Goal: Entertainment & Leisure: Consume media (video, audio)

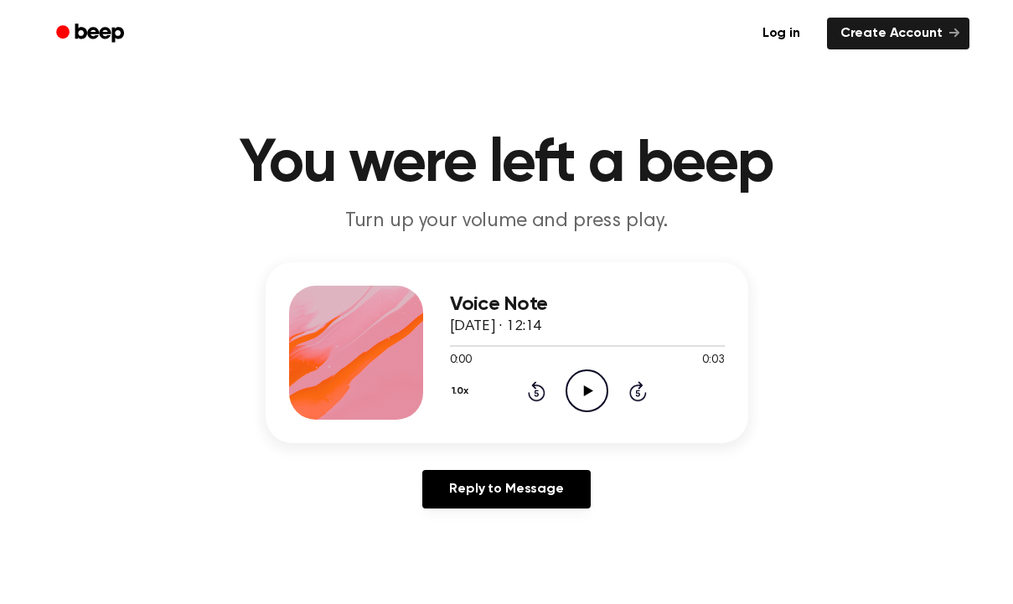
click at [591, 391] on icon at bounding box center [588, 391] width 9 height 11
click at [596, 399] on icon "Play Audio" at bounding box center [587, 391] width 43 height 43
click at [590, 398] on icon "Play Audio" at bounding box center [587, 391] width 43 height 43
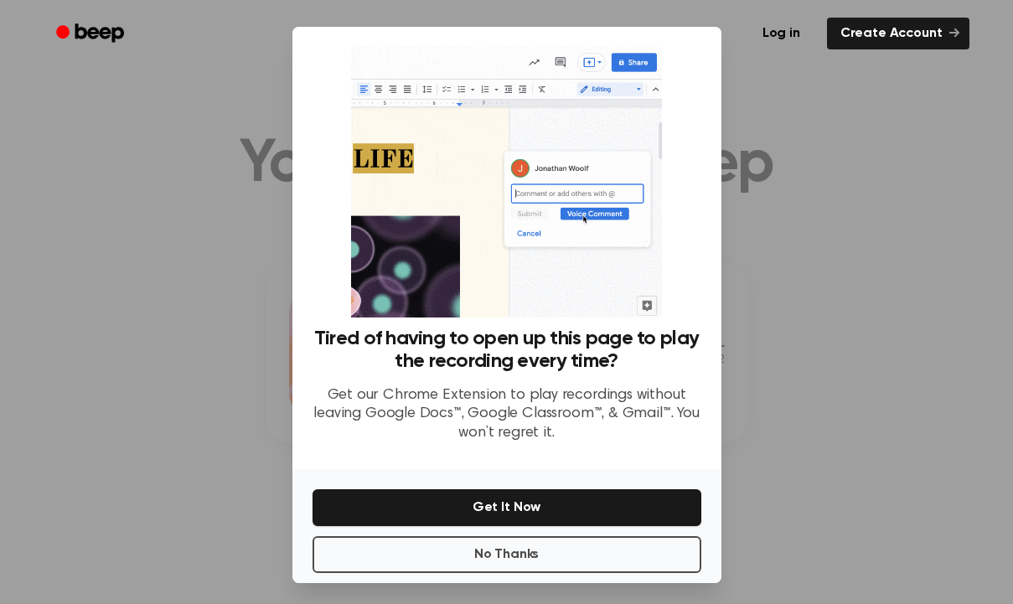
click at [866, 116] on div at bounding box center [506, 302] width 1013 height 604
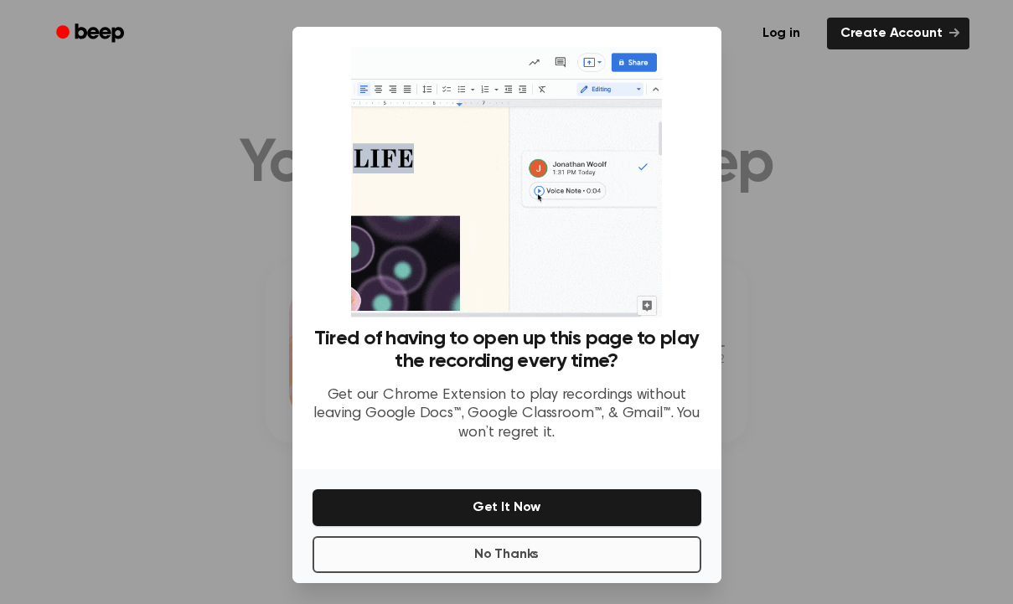
click at [573, 567] on button "No Thanks" at bounding box center [507, 554] width 389 height 37
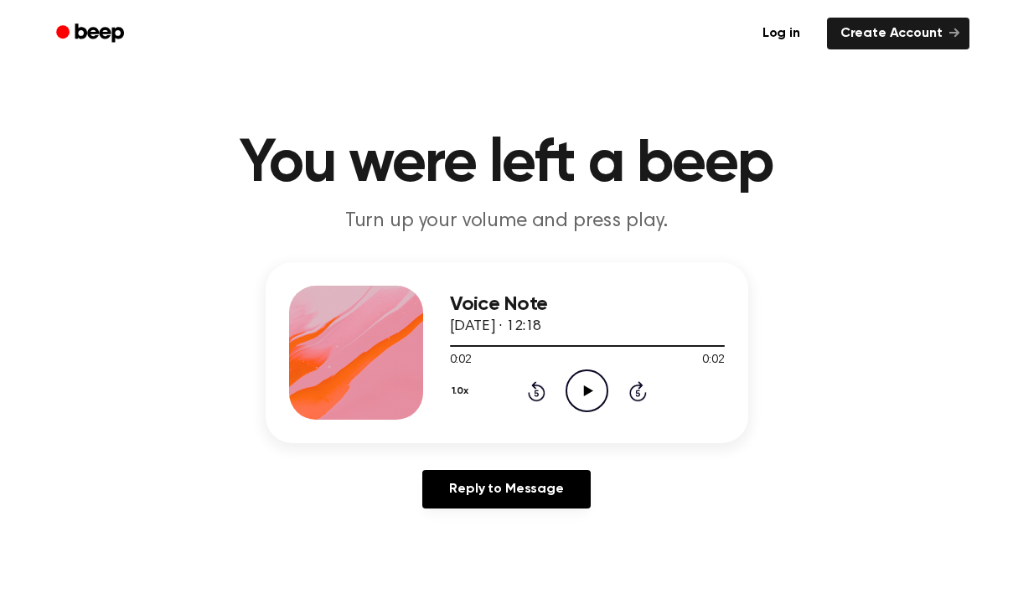
click at [587, 367] on div "0:02 0:02" at bounding box center [587, 361] width 275 height 18
click at [587, 382] on icon "Play Audio" at bounding box center [587, 391] width 43 height 43
click at [590, 380] on icon "Play Audio" at bounding box center [587, 391] width 43 height 43
click at [588, 387] on icon at bounding box center [587, 391] width 8 height 11
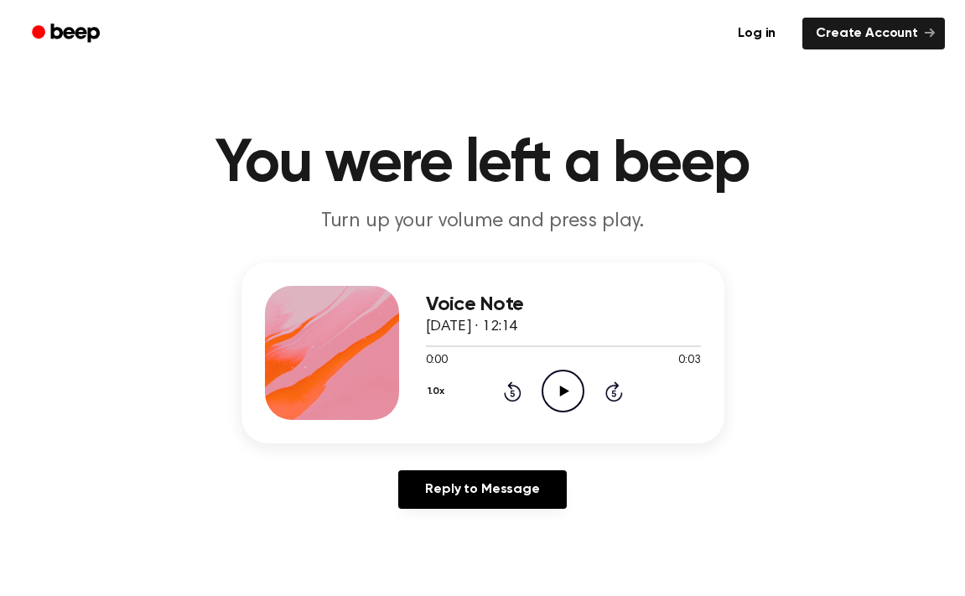
click at [560, 390] on icon at bounding box center [564, 391] width 9 height 11
click at [555, 393] on icon "Play Audio" at bounding box center [563, 391] width 43 height 43
click at [571, 386] on icon "Play Audio" at bounding box center [563, 391] width 43 height 43
click at [552, 386] on icon "Play Audio" at bounding box center [563, 391] width 43 height 43
click at [562, 405] on icon "Play Audio" at bounding box center [563, 391] width 43 height 43
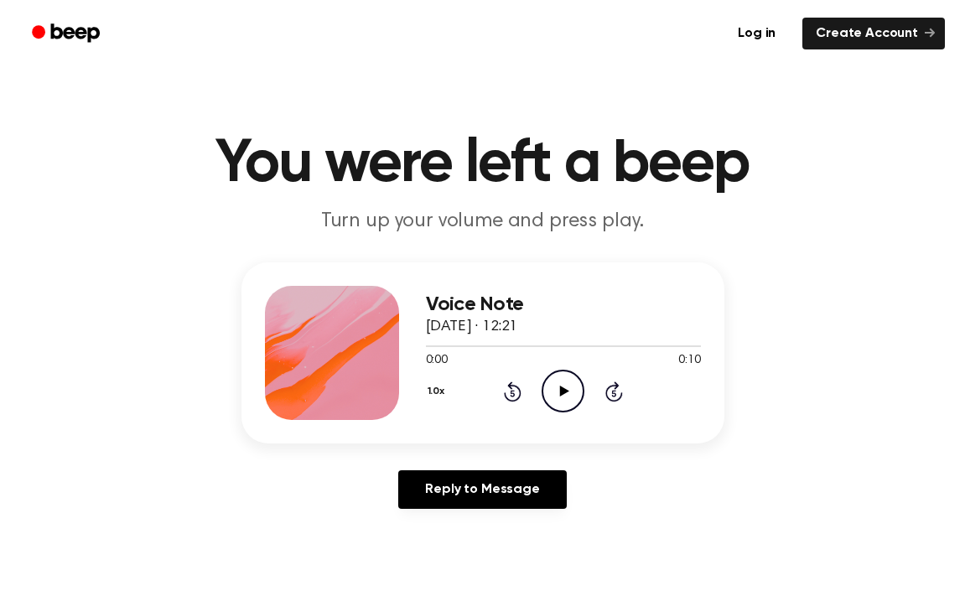
click at [548, 382] on icon "Play Audio" at bounding box center [563, 391] width 43 height 43
click at [573, 386] on icon "Play Audio" at bounding box center [563, 391] width 43 height 43
click at [555, 393] on icon "Play Audio" at bounding box center [563, 391] width 43 height 43
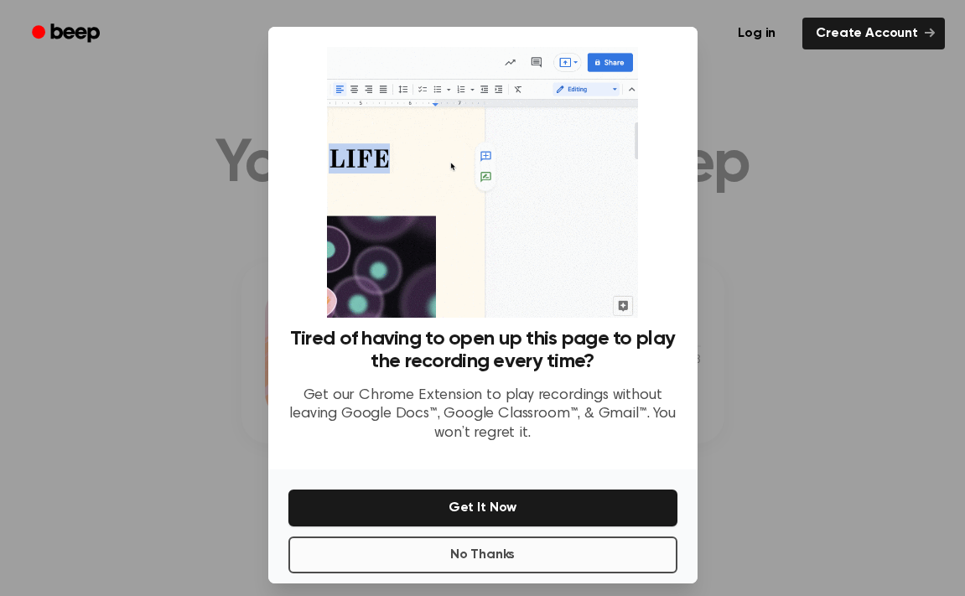
click at [529, 549] on button "No Thanks" at bounding box center [482, 554] width 389 height 37
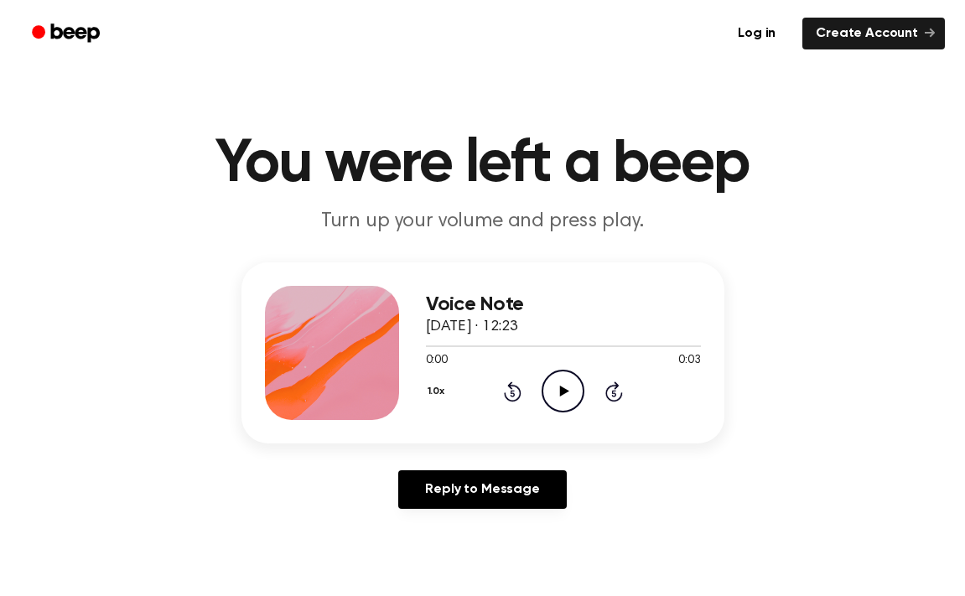
click at [557, 405] on icon "Play Audio" at bounding box center [563, 391] width 43 height 43
click at [551, 407] on circle at bounding box center [562, 391] width 41 height 41
